Goal: Obtain resource: Download file/media

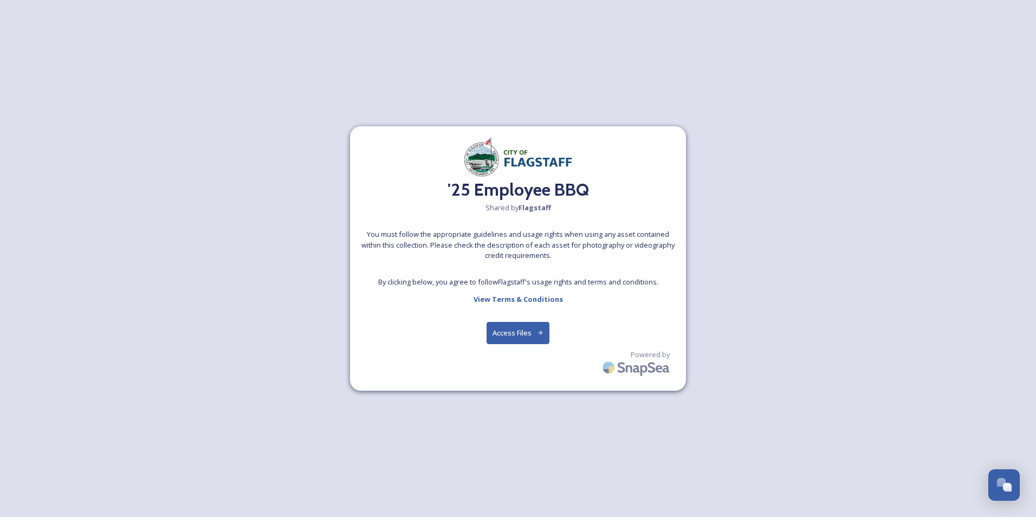
click at [513, 331] on button "Access Files" at bounding box center [518, 333] width 63 height 22
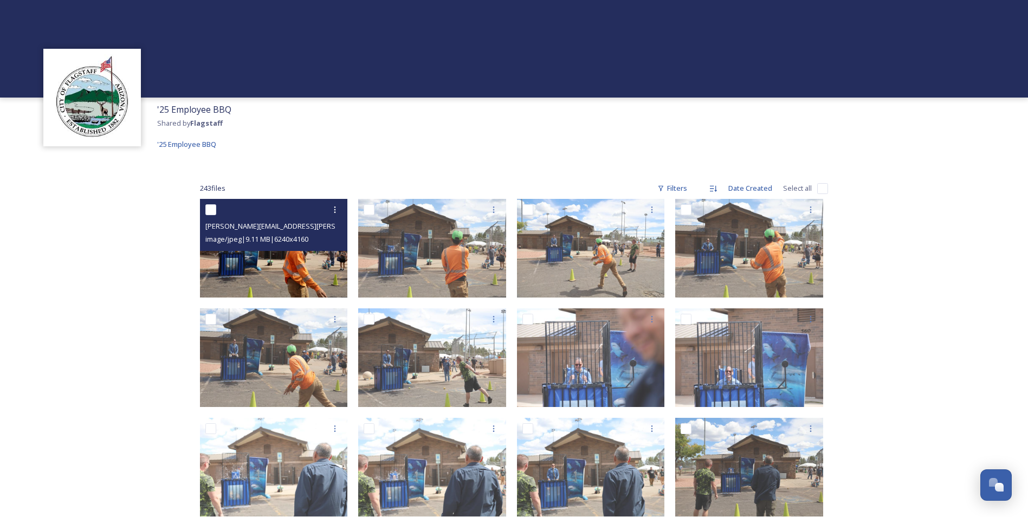
click at [282, 253] on img at bounding box center [274, 248] width 148 height 99
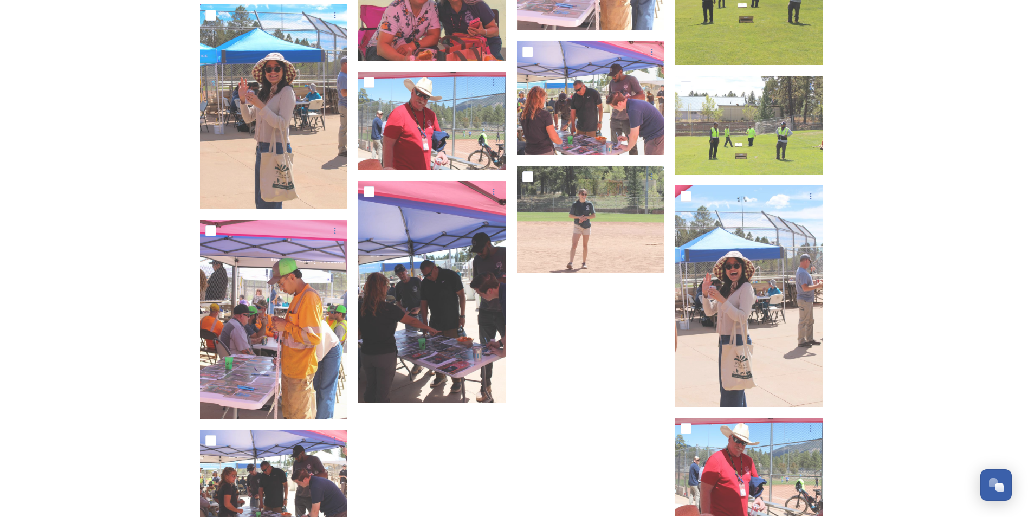
scroll to position [7919, 0]
